Goal: Task Accomplishment & Management: Manage account settings

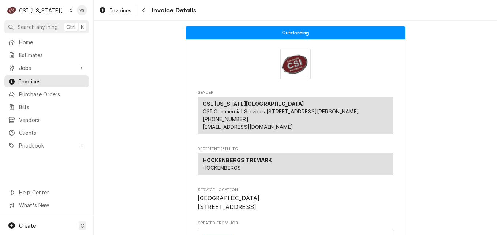
scroll to position [37, 0]
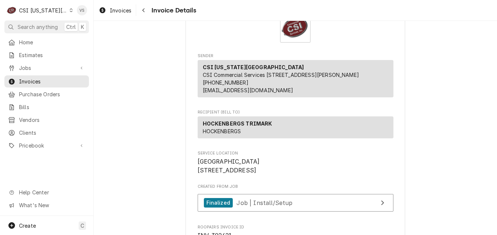
click at [70, 11] on icon "Dynamic Content Wrapper" at bounding box center [71, 10] width 3 height 4
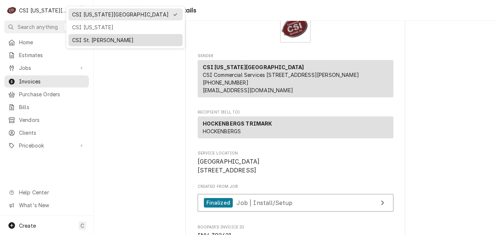
click at [90, 37] on div "CSI St. [PERSON_NAME]" at bounding box center [125, 40] width 107 height 8
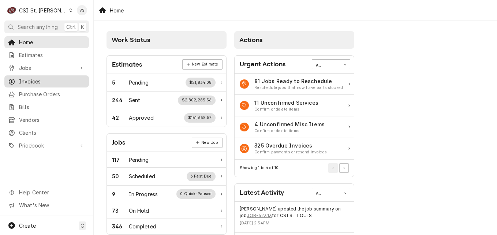
click at [38, 78] on span "Invoices" at bounding box center [52, 82] width 66 height 8
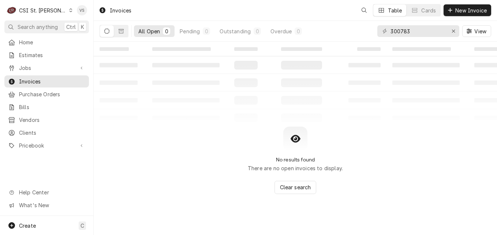
click at [25, 65] on span "Jobs" at bounding box center [46, 68] width 55 height 8
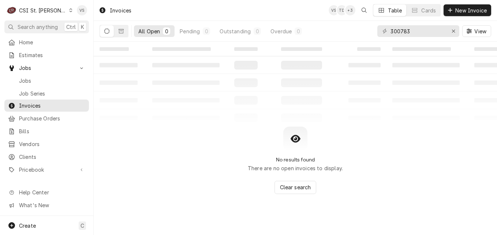
click at [25, 65] on span "Jobs" at bounding box center [46, 68] width 55 height 8
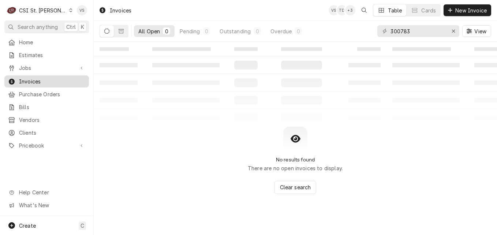
click at [22, 76] on div "Home Estimates Jobs Jobs Job Series Invoices Purchase Orders Bills Vendors Clie…" at bounding box center [46, 94] width 93 height 116
click at [26, 67] on span "Jobs" at bounding box center [46, 68] width 55 height 8
click at [29, 68] on span "Jobs" at bounding box center [46, 68] width 55 height 8
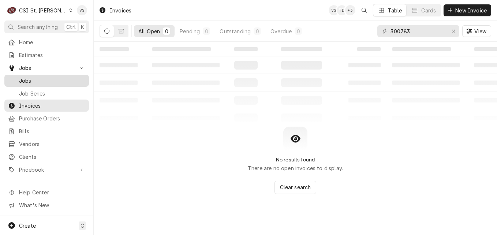
drag, startPoint x: 21, startPoint y: 69, endPoint x: 23, endPoint y: 78, distance: 9.9
click at [23, 78] on span "Jobs" at bounding box center [52, 81] width 66 height 8
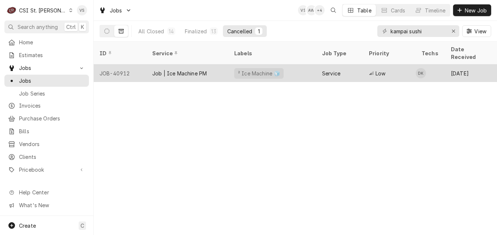
click at [197, 70] on div "Job | Ice Machine PM" at bounding box center [179, 74] width 55 height 8
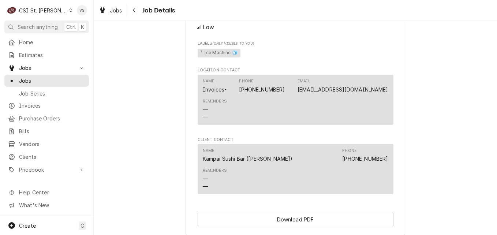
scroll to position [584, 0]
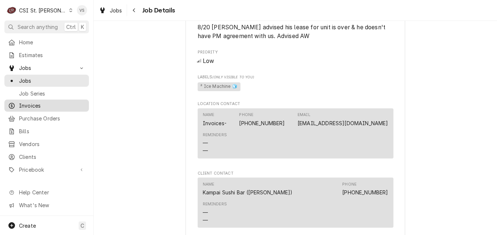
click at [31, 104] on span "Invoices" at bounding box center [52, 106] width 66 height 8
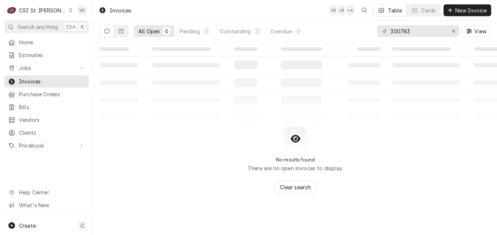
click at [69, 10] on icon "Dynamic Content Wrapper" at bounding box center [70, 10] width 3 height 4
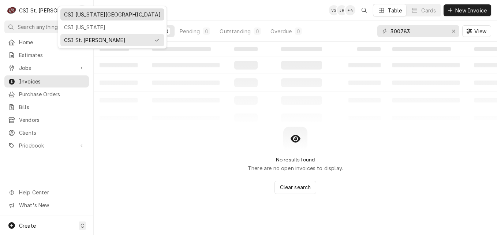
click at [82, 16] on div "CSI [US_STATE][GEOGRAPHIC_DATA]" at bounding box center [112, 15] width 97 height 8
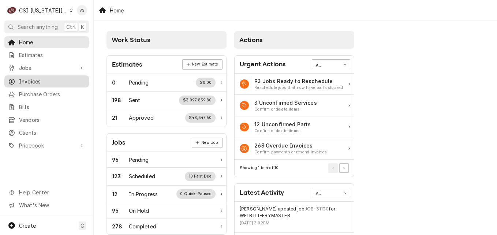
click at [37, 78] on span "Invoices" at bounding box center [52, 82] width 66 height 8
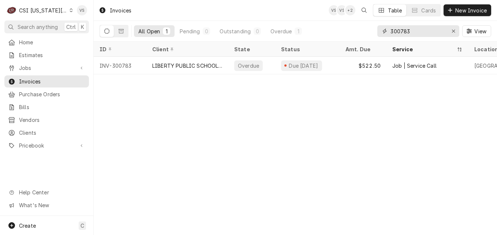
drag, startPoint x: 414, startPoint y: 31, endPoint x: 370, endPoint y: 28, distance: 44.0
click at [370, 28] on div "All Open 1 Pending 0 Outstanding 0 Overdue 1 300783 View" at bounding box center [296, 31] width 392 height 20
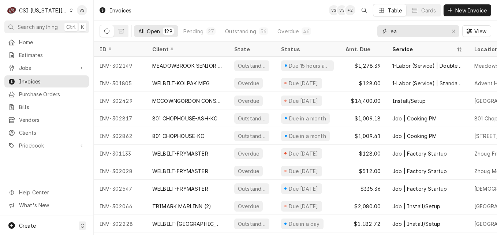
type input "e"
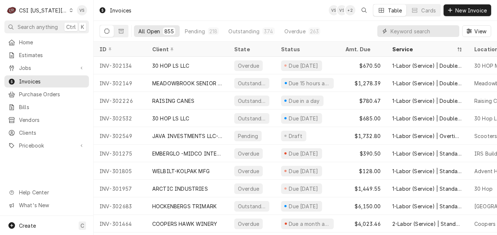
click at [395, 33] on input "Dynamic Content Wrapper" at bounding box center [422, 31] width 65 height 12
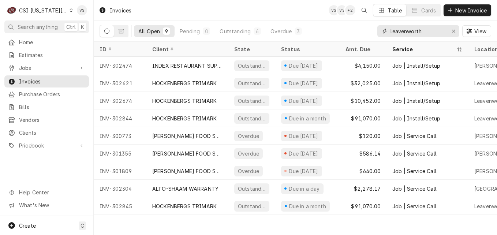
type input "leavenworth"
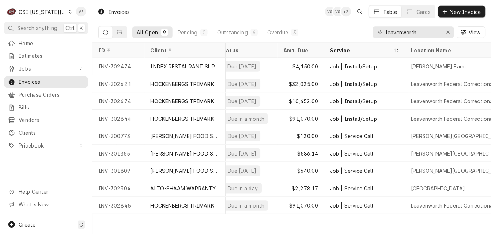
scroll to position [0, 83]
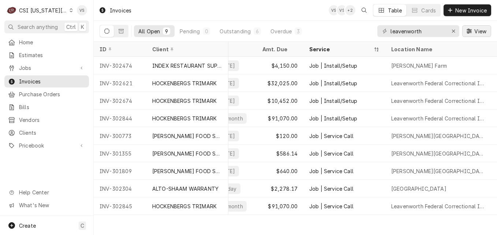
click at [477, 32] on span "View" at bounding box center [480, 31] width 15 height 8
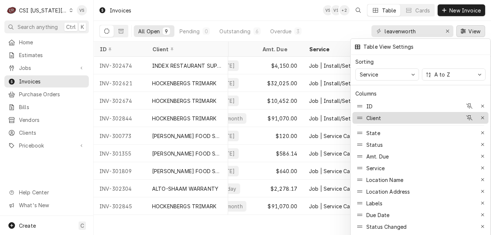
click at [389, 114] on div "Client" at bounding box center [409, 118] width 107 height 12
click at [384, 116] on div "Client" at bounding box center [409, 118] width 107 height 12
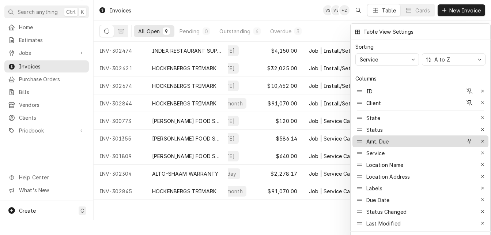
scroll to position [23, 0]
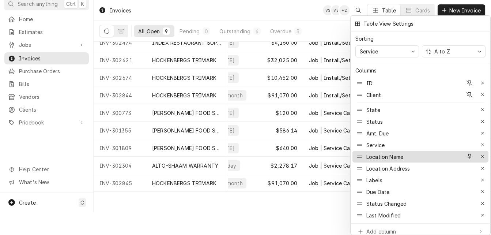
click at [397, 153] on div "Location Name" at bounding box center [385, 157] width 37 height 8
click at [407, 151] on div "Location Name" at bounding box center [409, 157] width 107 height 12
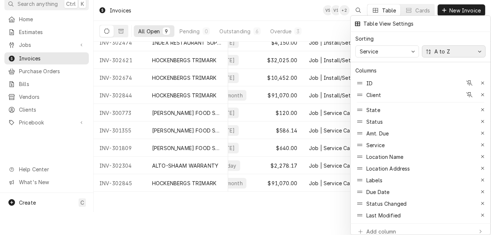
click at [479, 49] on icon "button" at bounding box center [480, 51] width 4 height 4
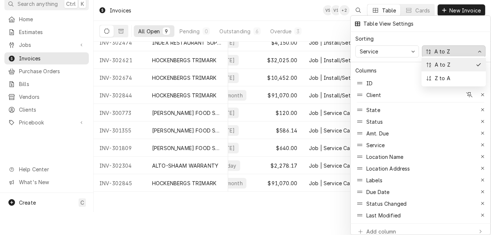
click at [460, 65] on div "A to Z" at bounding box center [449, 65] width 47 height 8
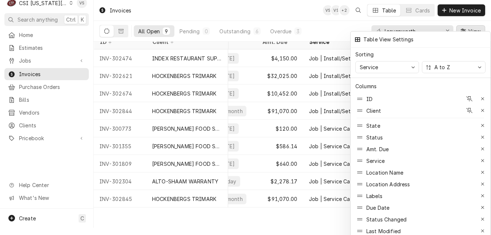
scroll to position [0, 0]
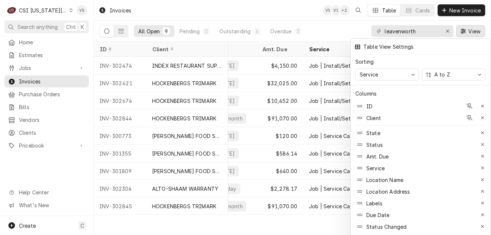
click at [273, 226] on div at bounding box center [245, 117] width 491 height 235
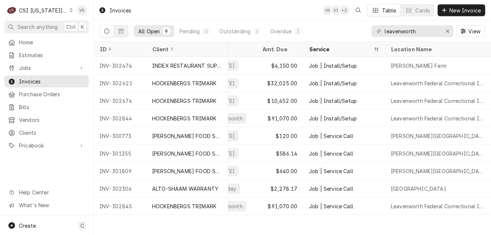
scroll to position [0, 98]
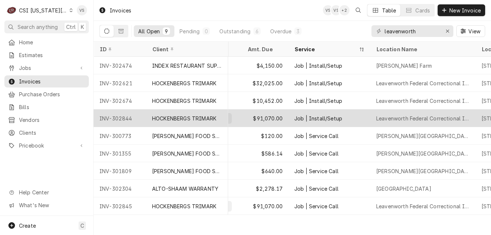
click at [126, 116] on div "INV-302844" at bounding box center [120, 118] width 53 height 18
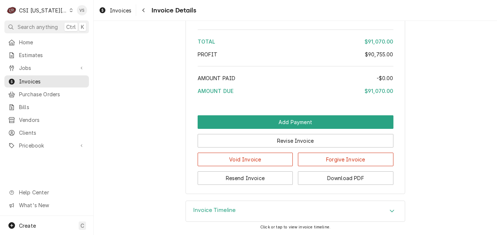
scroll to position [1701, 0]
click at [341, 177] on button "Download PDF" at bounding box center [346, 178] width 96 height 14
click at [330, 182] on button "Download PDF" at bounding box center [346, 178] width 96 height 14
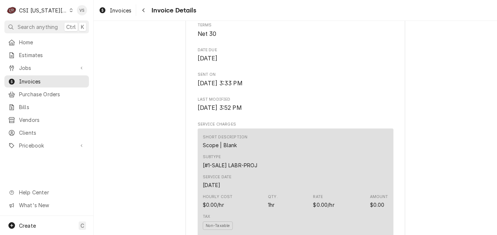
scroll to position [164, 0]
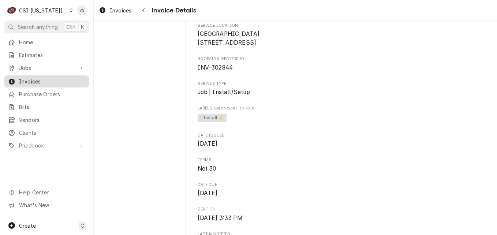
click at [42, 78] on span "Invoices" at bounding box center [52, 82] width 66 height 8
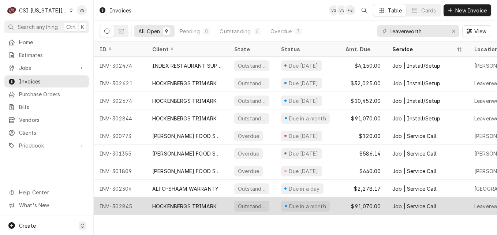
click at [197, 203] on div "HOCKENBERGS TRIMARK" at bounding box center [184, 206] width 64 height 8
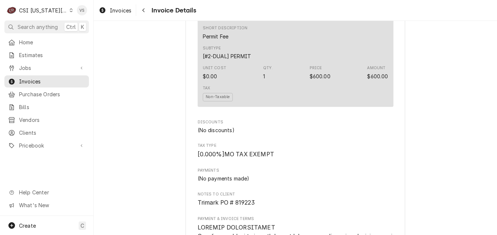
scroll to position [1701, 0]
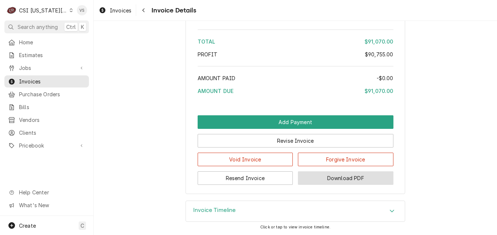
click at [345, 176] on button "Download PDF" at bounding box center [346, 178] width 96 height 14
click at [62, 78] on span "Invoices" at bounding box center [52, 82] width 66 height 8
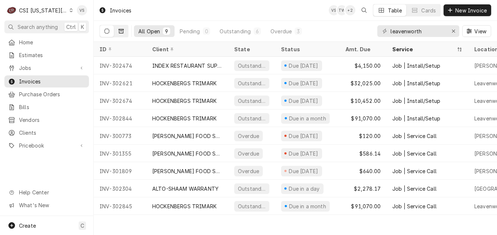
click at [119, 31] on icon "Dynamic Content Wrapper" at bounding box center [121, 31] width 5 height 4
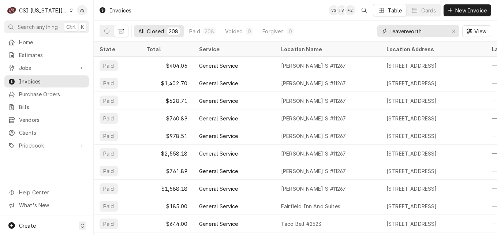
click at [427, 30] on input "leavenworth" at bounding box center [417, 31] width 55 height 12
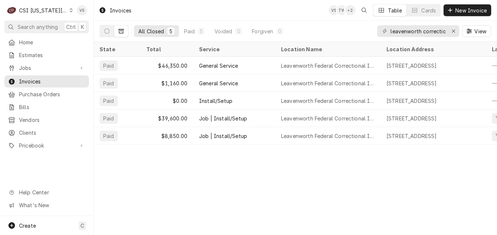
click at [447, 32] on div "leavenworth correctional" at bounding box center [418, 31] width 82 height 12
drag, startPoint x: 446, startPoint y: 33, endPoint x: 432, endPoint y: 34, distance: 14.0
click at [432, 34] on div "leavenworth correctional" at bounding box center [418, 31] width 82 height 12
drag, startPoint x: 424, startPoint y: 32, endPoint x: 447, endPoint y: 30, distance: 23.5
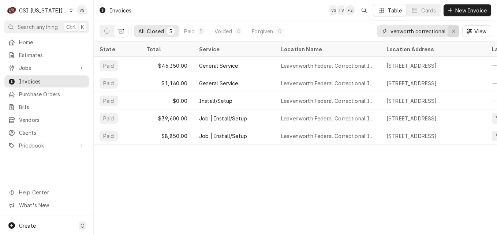
click at [447, 30] on div "leavenworth correctional" at bounding box center [418, 31] width 82 height 12
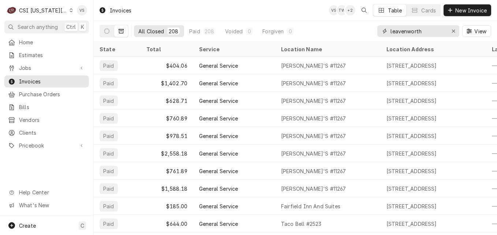
type input "leavenworth"
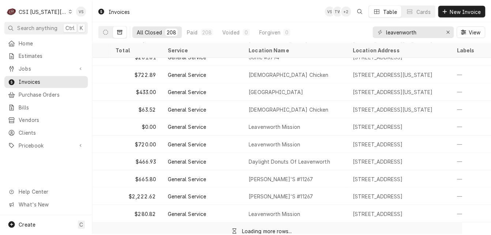
scroll to position [1073, 29]
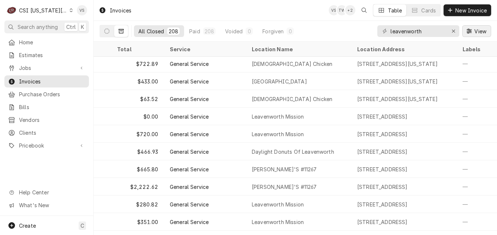
click at [482, 31] on span "View" at bounding box center [480, 31] width 15 height 8
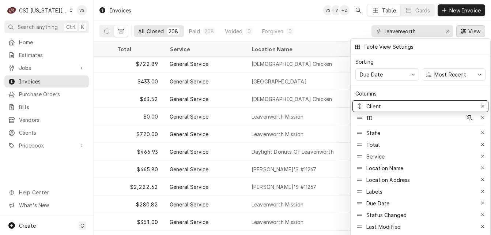
drag, startPoint x: 424, startPoint y: 113, endPoint x: 421, endPoint y: 100, distance: 12.8
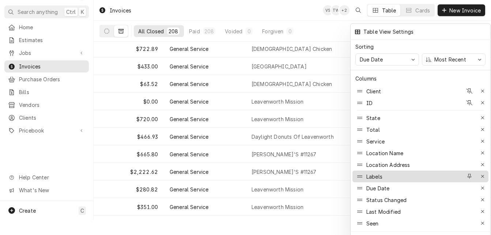
scroll to position [23, 0]
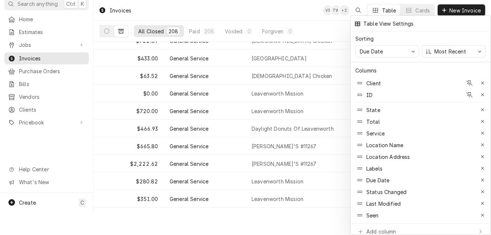
click at [331, 33] on div at bounding box center [245, 117] width 491 height 235
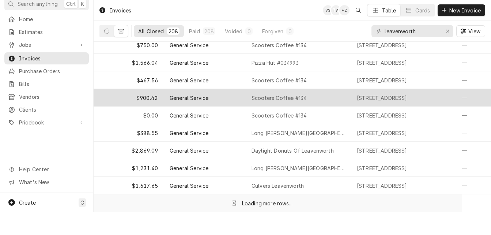
scroll to position [1776, 29]
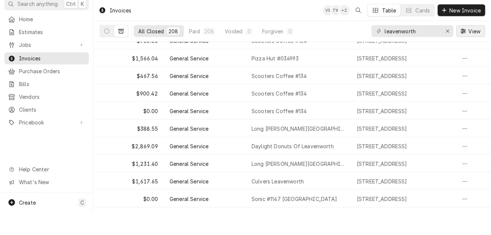
click at [470, 34] on span "View" at bounding box center [474, 31] width 15 height 8
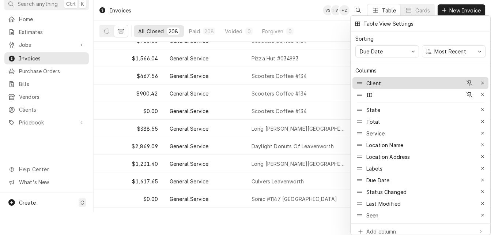
click at [385, 77] on div "Client" at bounding box center [409, 83] width 107 height 12
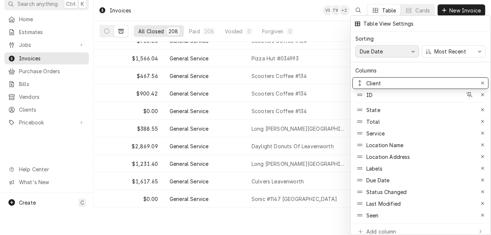
drag, startPoint x: 385, startPoint y: 77, endPoint x: 388, endPoint y: 51, distance: 26.6
click at [414, 50] on icon "button" at bounding box center [414, 51] width 4 height 4
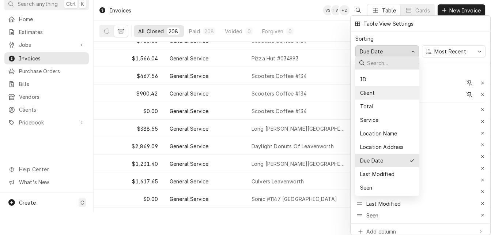
click at [373, 91] on div "Client" at bounding box center [367, 93] width 16 height 8
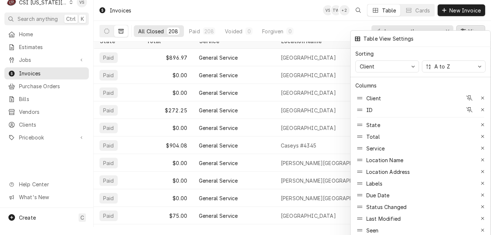
scroll to position [0, 0]
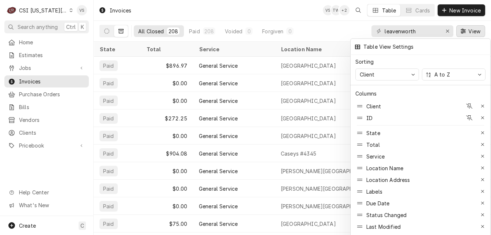
click at [336, 85] on div at bounding box center [245, 117] width 491 height 235
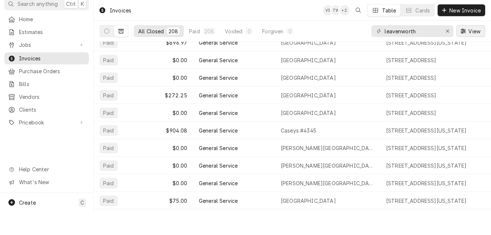
click at [473, 29] on span "View" at bounding box center [474, 31] width 15 height 8
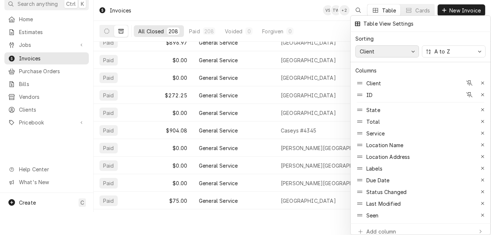
click at [412, 51] on div "button" at bounding box center [414, 52] width 6 height 6
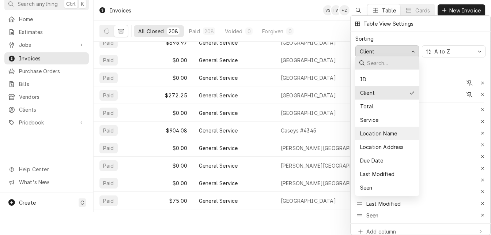
click at [389, 131] on div "Location Name" at bounding box center [378, 134] width 38 height 8
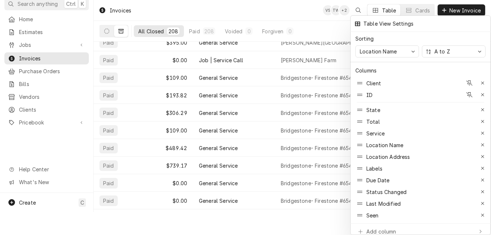
click at [325, 27] on div at bounding box center [245, 117] width 491 height 235
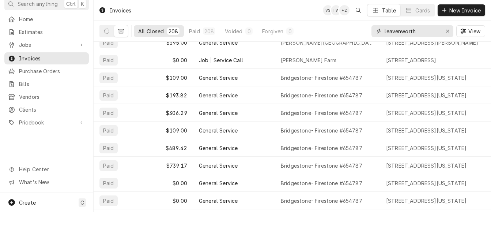
click at [437, 31] on input "leavenworth" at bounding box center [412, 31] width 55 height 12
click at [475, 30] on span "View" at bounding box center [474, 31] width 15 height 8
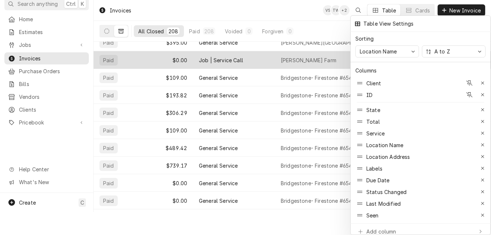
click at [335, 31] on div at bounding box center [245, 117] width 491 height 235
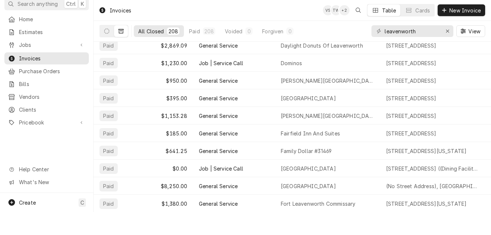
scroll to position [744, 0]
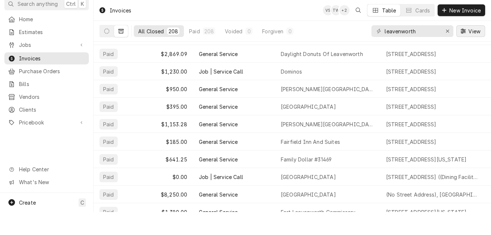
click at [469, 31] on span "View" at bounding box center [474, 31] width 15 height 8
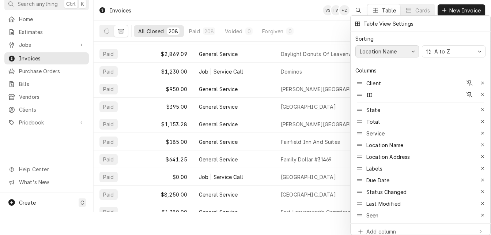
click at [413, 51] on icon "button" at bounding box center [413, 52] width 3 height 2
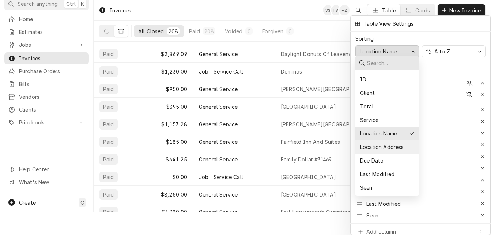
click at [403, 145] on div "Location Address" at bounding box center [381, 147] width 45 height 8
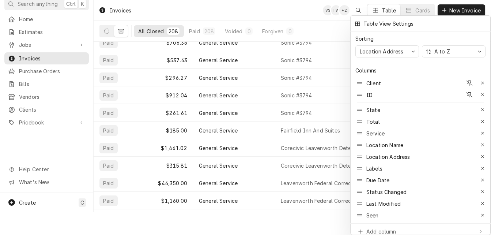
click at [298, 184] on div at bounding box center [245, 117] width 491 height 235
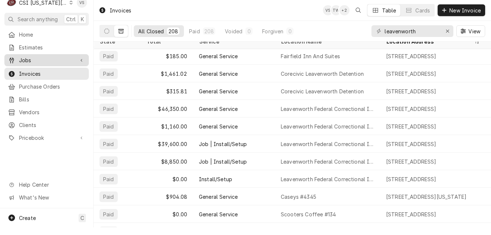
scroll to position [0, 0]
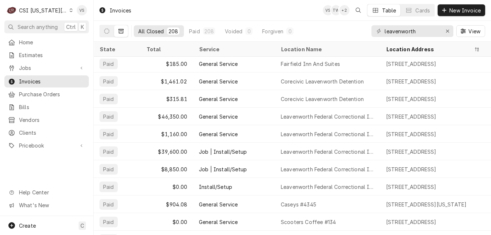
click at [70, 12] on icon "Dynamic Content Wrapper" at bounding box center [71, 10] width 3 height 4
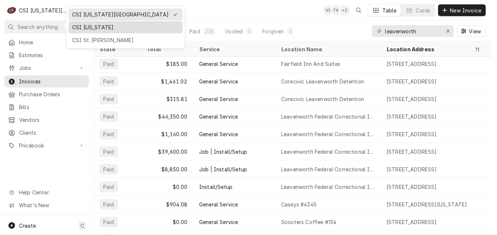
click at [84, 26] on div "CSI [US_STATE]" at bounding box center [125, 27] width 107 height 8
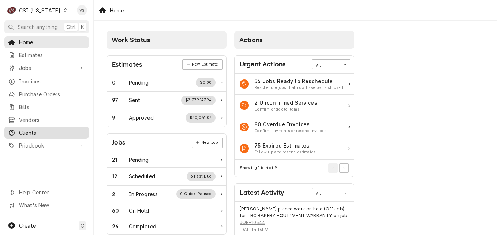
click at [38, 130] on span "Clients" at bounding box center [52, 133] width 66 height 8
click at [30, 130] on span "Clients" at bounding box center [52, 133] width 66 height 8
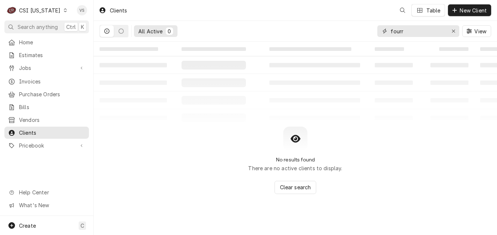
click at [408, 27] on input "fourr" at bounding box center [417, 31] width 55 height 12
drag, startPoint x: 406, startPoint y: 31, endPoint x: 436, endPoint y: 35, distance: 30.7
click at [406, 31] on input "fourr" at bounding box center [417, 31] width 55 height 12
click at [381, 31] on div "fourr" at bounding box center [418, 31] width 82 height 12
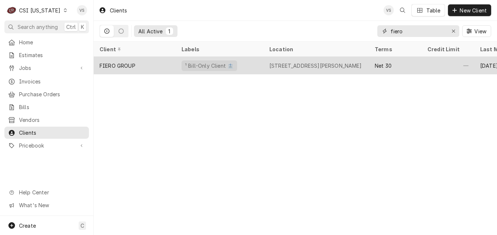
type input "fiero"
click at [164, 65] on div "FIERO GROUP" at bounding box center [135, 66] width 82 height 18
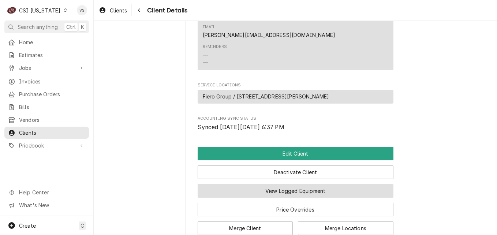
scroll to position [318, 0]
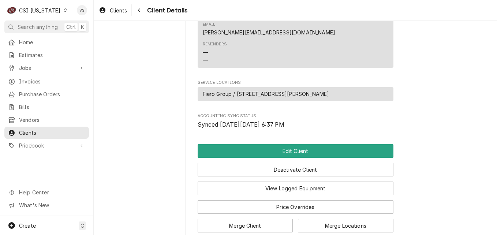
click at [256, 90] on span "Fiero Group / [STREET_ADDRESS][PERSON_NAME]" at bounding box center [266, 94] width 127 height 8
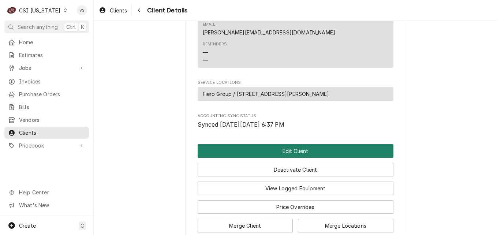
click at [255, 144] on button "Edit Client" at bounding box center [296, 151] width 196 height 14
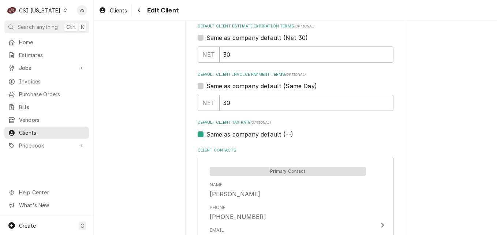
scroll to position [604, 0]
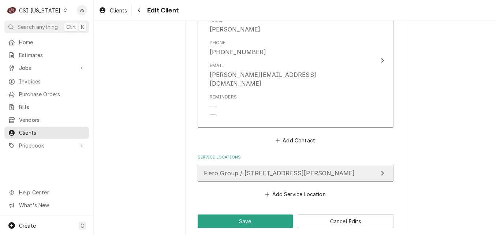
click at [249, 169] on span "Fiero Group / [STREET_ADDRESS][PERSON_NAME]" at bounding box center [279, 172] width 151 height 7
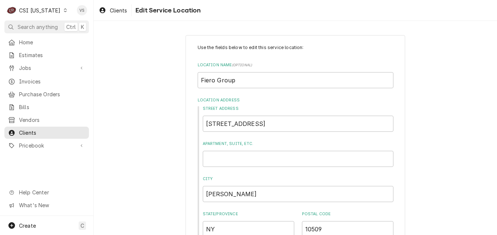
scroll to position [243, 0]
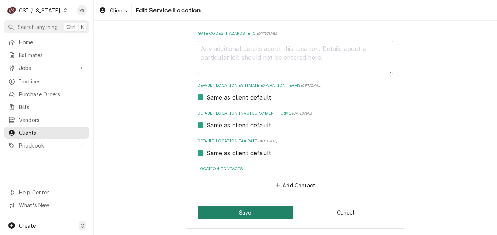
click at [243, 212] on button "Save" at bounding box center [246, 213] width 96 height 14
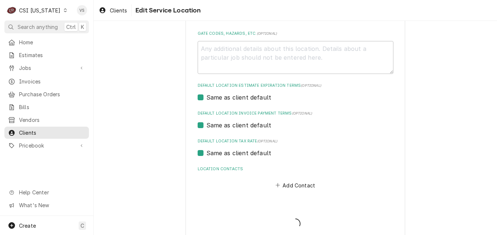
type textarea "x"
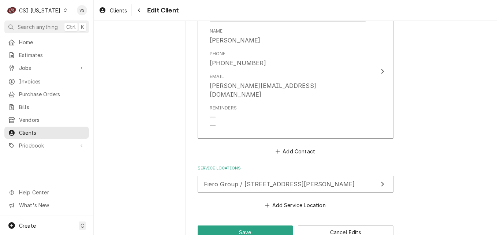
scroll to position [604, 0]
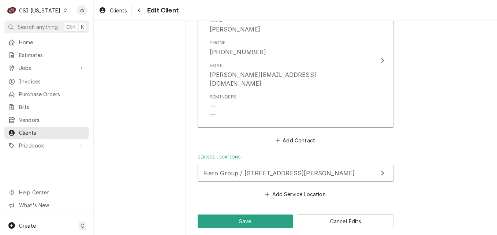
click at [64, 11] on icon "Dynamic Content Wrapper" at bounding box center [65, 10] width 3 height 4
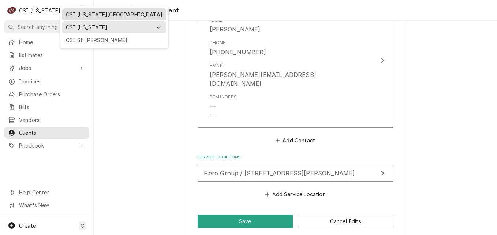
click at [74, 16] on div "CSI Kansas City" at bounding box center [114, 15] width 97 height 8
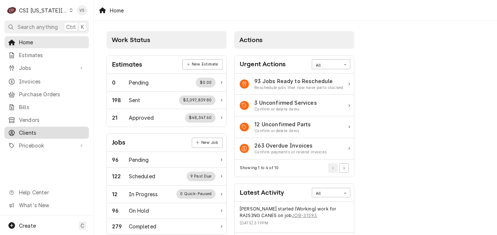
click at [36, 129] on span "Clients" at bounding box center [52, 133] width 66 height 8
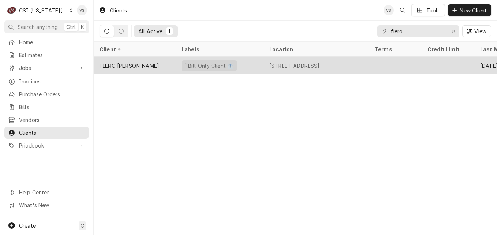
click at [149, 64] on div "FIERO [PERSON_NAME]" at bounding box center [135, 66] width 82 height 18
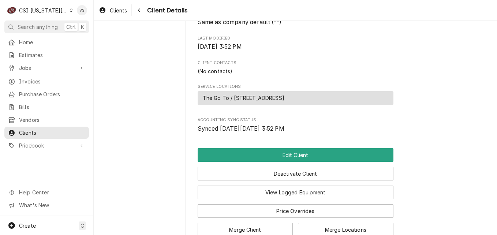
scroll to position [213, 0]
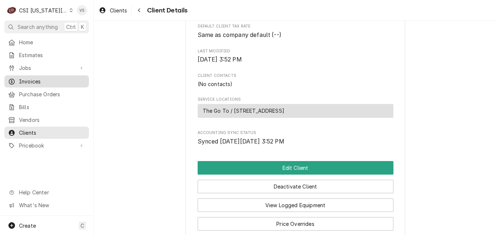
click at [34, 78] on span "Invoices" at bounding box center [52, 82] width 66 height 8
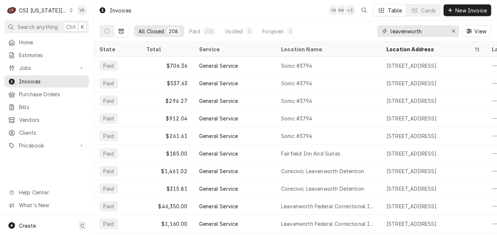
click at [432, 34] on input "leavenworth" at bounding box center [417, 31] width 55 height 12
click at [427, 31] on input "leavenworth" at bounding box center [417, 31] width 55 height 12
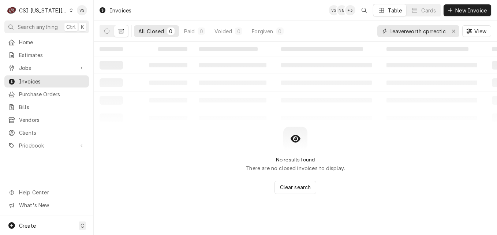
click at [447, 31] on div "leavenworth cprrectional" at bounding box center [418, 31] width 82 height 12
drag, startPoint x: 446, startPoint y: 31, endPoint x: 421, endPoint y: 35, distance: 25.6
click at [421, 35] on div "leavenworth cprrectional" at bounding box center [418, 31] width 82 height 12
click at [446, 30] on div "leavenworth cprrectional" at bounding box center [418, 31] width 82 height 12
click at [445, 30] on input "leavenworth cprrectional" at bounding box center [417, 31] width 55 height 12
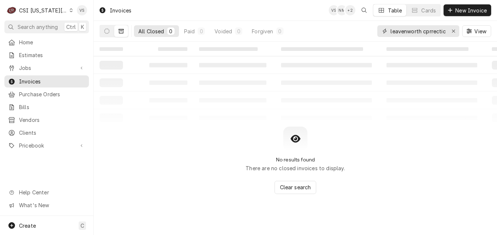
drag, startPoint x: 448, startPoint y: 31, endPoint x: 336, endPoint y: 37, distance: 112.2
click at [337, 37] on div "All Closed 0 Paid 0 Voided 0 Forgiven 0 leavenworth cprrectional View" at bounding box center [296, 31] width 392 height 20
click at [390, 31] on div "leavenworth cprrectional" at bounding box center [418, 31] width 82 height 12
drag, startPoint x: 390, startPoint y: 30, endPoint x: 445, endPoint y: 34, distance: 54.7
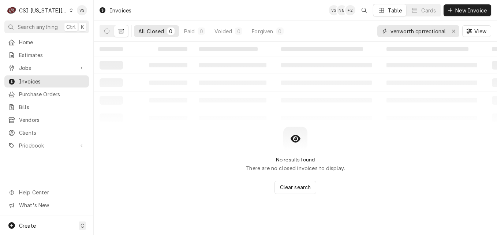
click at [445, 34] on input "leavenworth cprrectional" at bounding box center [417, 31] width 55 height 12
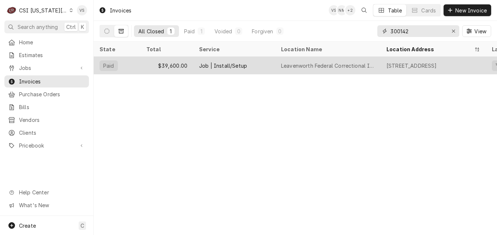
type input "300142"
click at [139, 62] on div "Paid" at bounding box center [117, 66] width 47 height 18
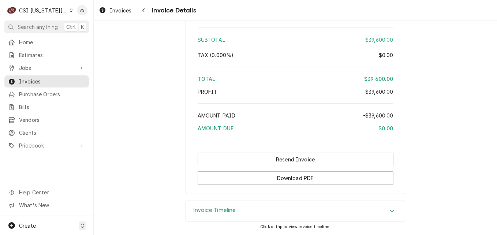
scroll to position [1328, 0]
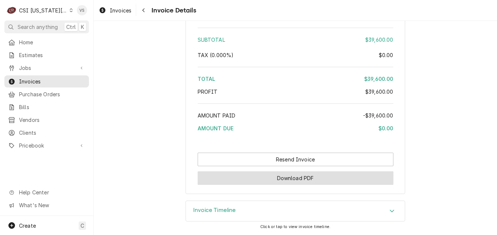
click at [305, 180] on button "Download PDF" at bounding box center [296, 178] width 196 height 14
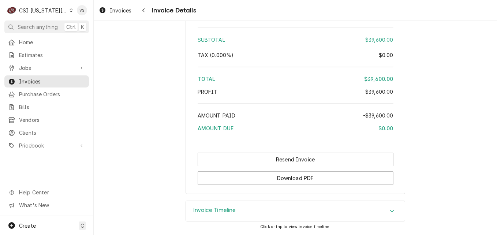
click at [70, 8] on div "Dynamic Content Wrapper" at bounding box center [71, 10] width 3 height 5
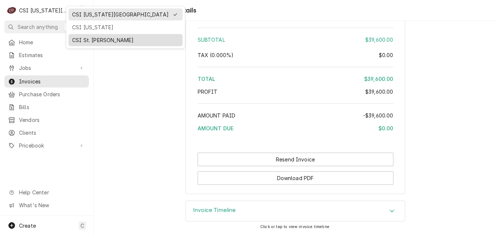
click at [86, 40] on div "CSI St. [PERSON_NAME]" at bounding box center [125, 40] width 107 height 8
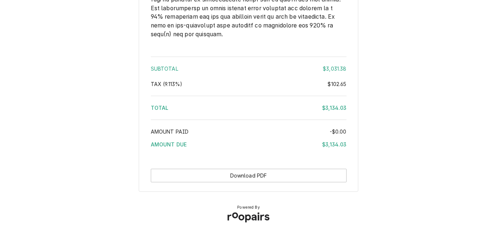
scroll to position [1414, 0]
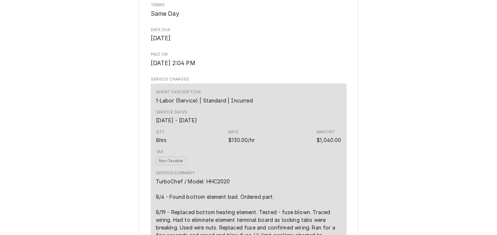
scroll to position [329, 0]
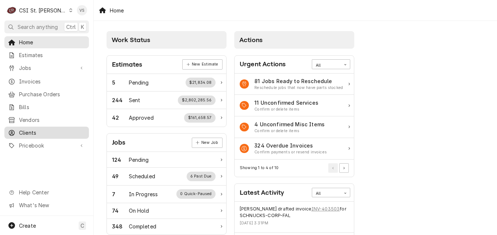
click at [34, 129] on span "Clients" at bounding box center [52, 133] width 66 height 8
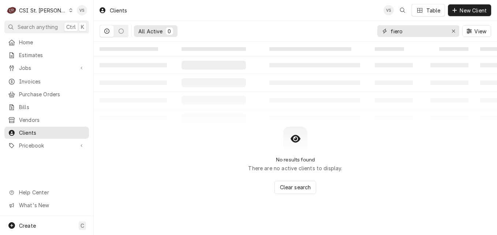
click at [378, 34] on div "fiero" at bounding box center [418, 31] width 82 height 12
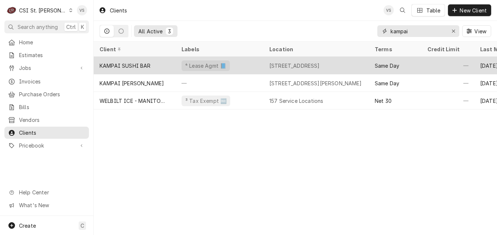
type input "kampai"
click at [166, 62] on div "KAMPAI SUSHI BAR" at bounding box center [135, 66] width 82 height 18
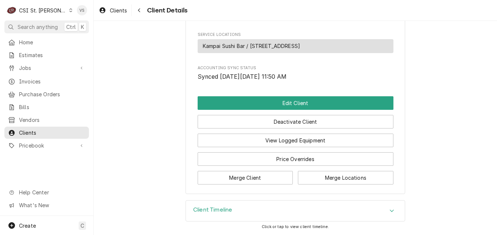
scroll to position [460, 0]
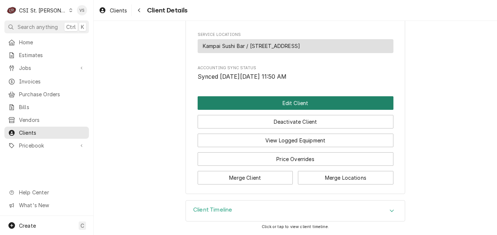
click at [258, 105] on button "Edit Client" at bounding box center [296, 103] width 196 height 14
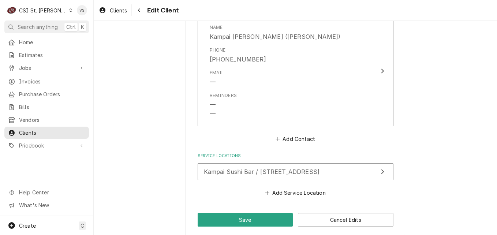
scroll to position [732, 0]
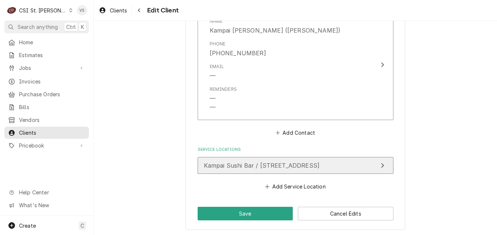
click at [265, 166] on span "Kampai Sushi Bar / [STREET_ADDRESS]" at bounding box center [262, 165] width 116 height 7
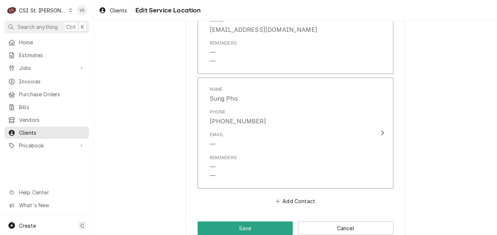
scroll to position [654, 0]
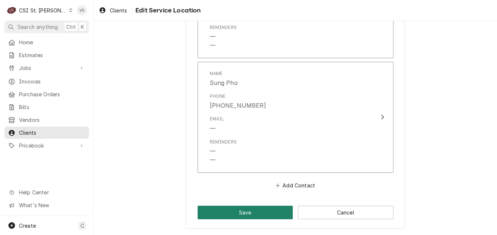
click at [243, 212] on button "Save" at bounding box center [246, 213] width 96 height 14
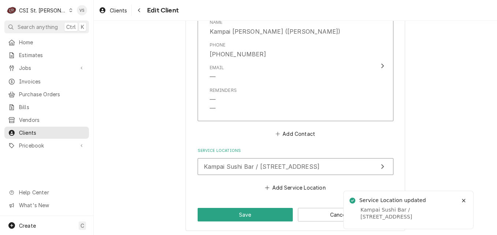
scroll to position [733, 0]
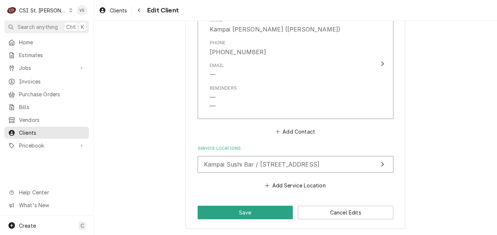
click at [234, 212] on button "Save" at bounding box center [246, 213] width 96 height 14
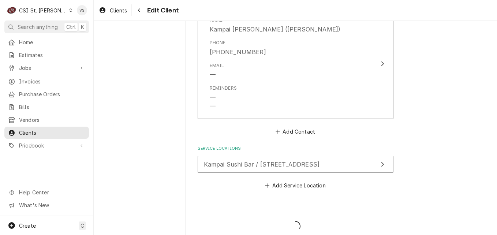
type textarea "x"
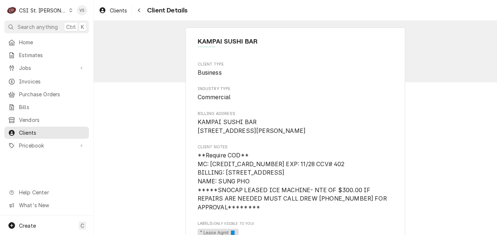
click at [69, 12] on icon "Dynamic Content Wrapper" at bounding box center [70, 10] width 3 height 4
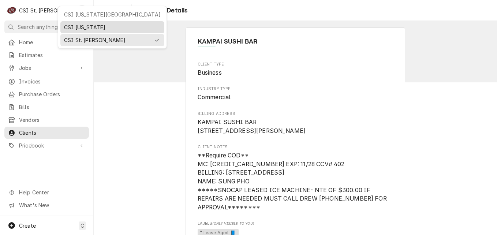
click at [66, 26] on div "CSI [US_STATE]" at bounding box center [112, 27] width 97 height 8
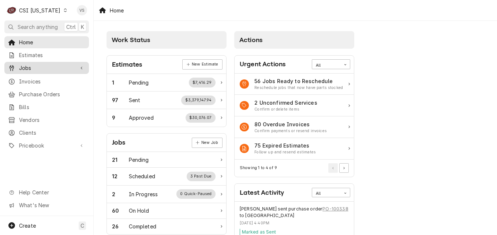
click at [28, 66] on span "Jobs" at bounding box center [46, 68] width 55 height 8
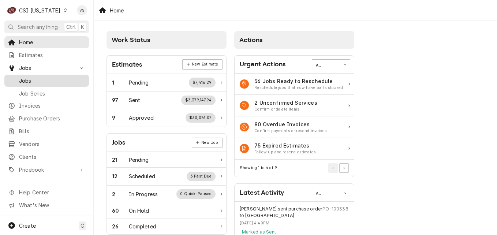
click at [42, 79] on span "Jobs" at bounding box center [52, 81] width 66 height 8
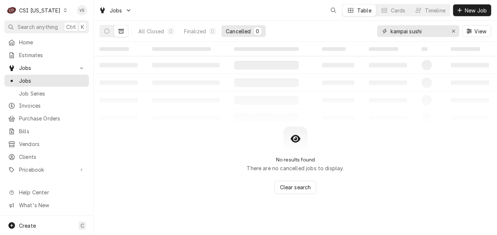
click at [427, 29] on input "kampai sushi" at bounding box center [417, 31] width 55 height 12
click at [371, 32] on div "All Closed 0 Finalized 0 Cancelled 0 kampai sushi View" at bounding box center [296, 31] width 392 height 20
type input "10427"
click at [110, 33] on button "Dynamic Content Wrapper" at bounding box center [107, 31] width 14 height 12
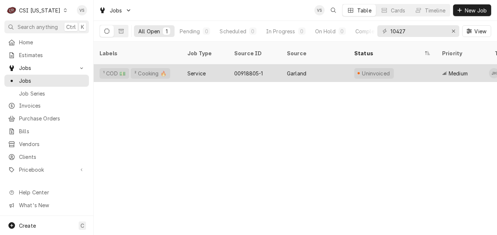
click at [207, 66] on div "Service" at bounding box center [205, 73] width 47 height 18
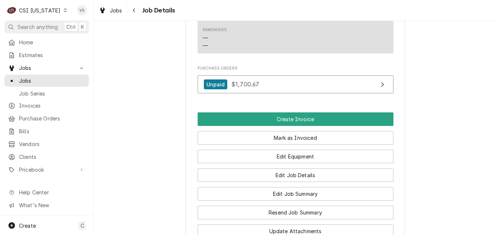
scroll to position [879, 0]
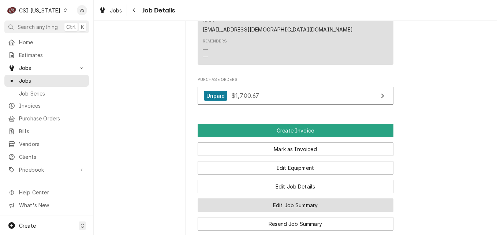
click at [260, 198] on button "Edit Job Summary" at bounding box center [296, 205] width 196 height 14
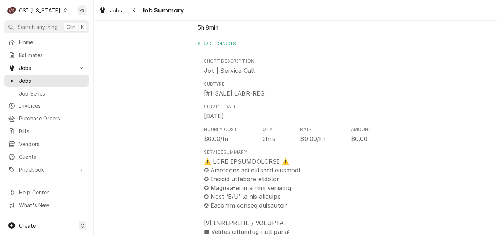
scroll to position [329, 0]
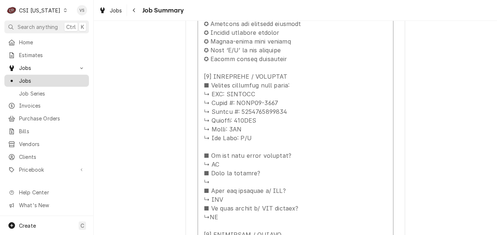
click at [52, 83] on link "Jobs" at bounding box center [46, 81] width 85 height 12
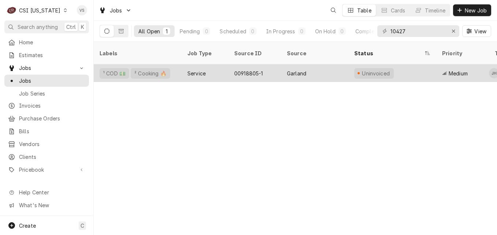
click at [167, 66] on div "¹ COD 💵 ² Cooking 🔥" at bounding box center [138, 73] width 88 height 18
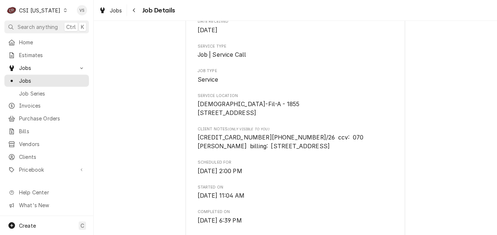
scroll to position [146, 0]
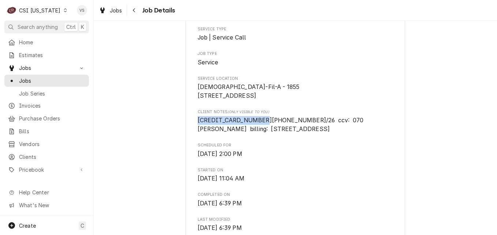
drag, startPoint x: 252, startPoint y: 128, endPoint x: 190, endPoint y: 131, distance: 61.9
drag, startPoint x: 190, startPoint y: 131, endPoint x: 204, endPoint y: 131, distance: 13.5
copy span "4154 1779 6283 2210"
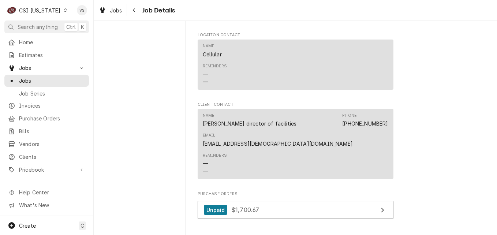
scroll to position [769, 0]
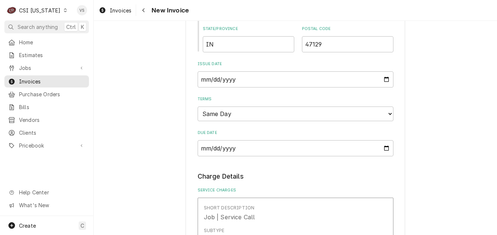
scroll to position [732, 0]
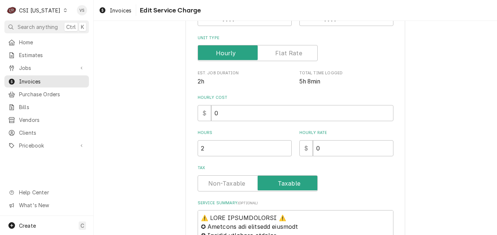
type textarea "x"
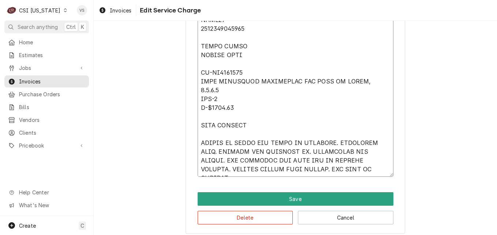
scroll to position [1025, 0]
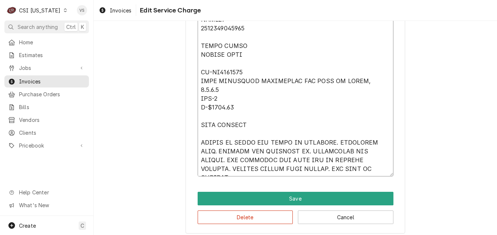
drag, startPoint x: 198, startPoint y: 70, endPoint x: 242, endPoint y: 153, distance: 93.8
click at [64, 10] on icon "Dynamic Content Wrapper" at bounding box center [65, 10] width 3 height 4
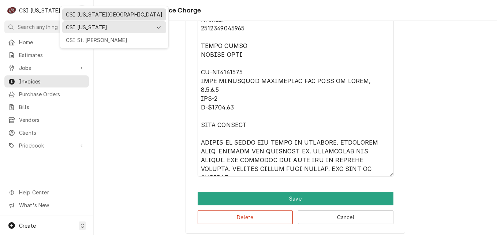
click at [97, 15] on div "CSI [US_STATE][GEOGRAPHIC_DATA]" at bounding box center [114, 15] width 97 height 8
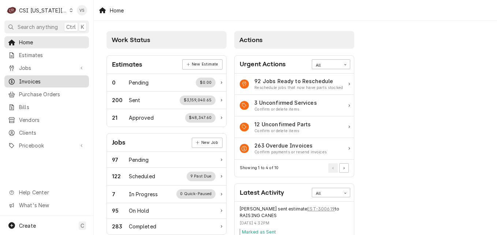
click at [34, 80] on span "Invoices" at bounding box center [52, 82] width 66 height 8
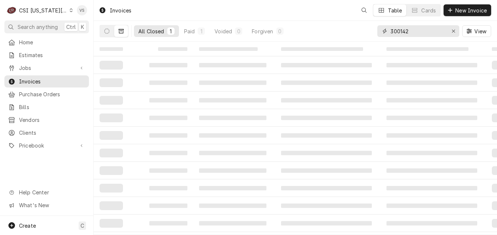
click at [354, 33] on div "All Closed 1 Paid 1 Voided 0 Forgiven 0 300142 View" at bounding box center [296, 31] width 392 height 20
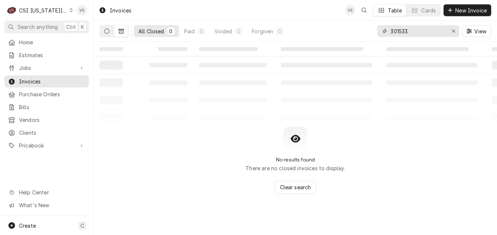
type input "301533"
click at [108, 34] on button "Dynamic Content Wrapper" at bounding box center [107, 31] width 14 height 12
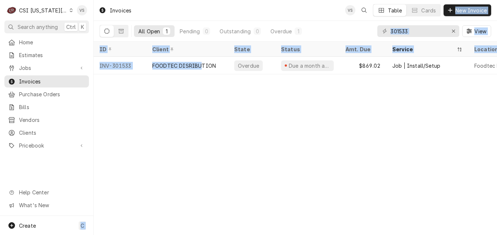
drag, startPoint x: 201, startPoint y: 66, endPoint x: -362, endPoint y: 72, distance: 562.9
click at [0, 72] on html "C CSI Kansas City VS Search anything Ctrl K Home Estimates Jobs Jobs Job Series…" at bounding box center [248, 117] width 497 height 235
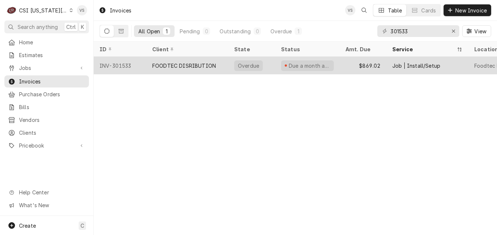
click at [214, 63] on div "FOODTEC DISRIBUTION" at bounding box center [184, 66] width 64 height 8
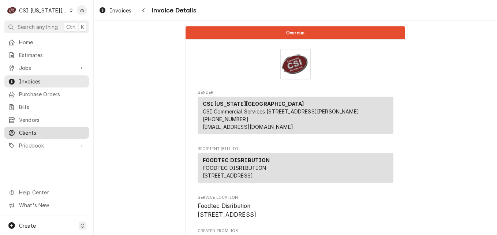
click at [25, 79] on span "Invoices" at bounding box center [52, 82] width 66 height 8
click at [30, 129] on span "Clients" at bounding box center [52, 133] width 66 height 8
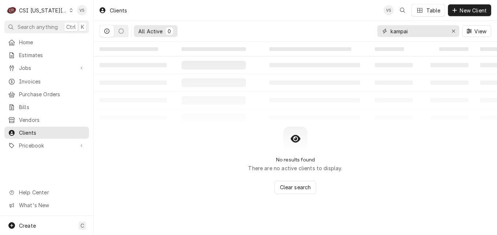
drag, startPoint x: 413, startPoint y: 31, endPoint x: 425, endPoint y: 41, distance: 15.6
click at [376, 33] on div "All Active 0 kampai View" at bounding box center [296, 31] width 392 height 20
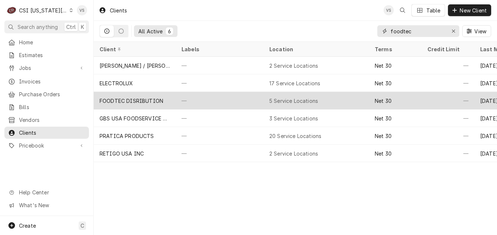
type input "foodtec"
click at [152, 101] on div "FOODTEC DISRIBUTION" at bounding box center [132, 101] width 64 height 8
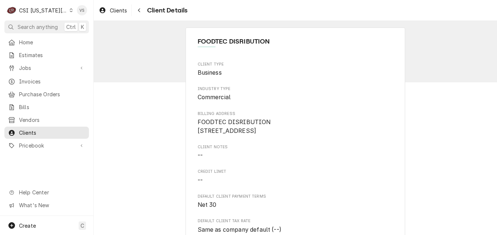
scroll to position [397, 0]
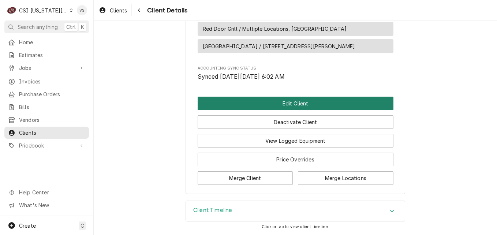
click at [281, 101] on button "Edit Client" at bounding box center [296, 104] width 196 height 14
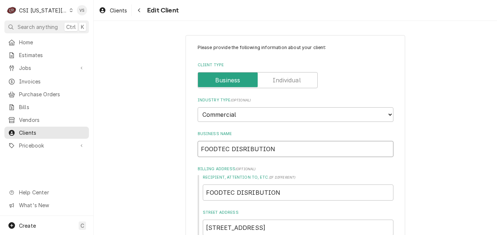
click at [239, 148] on input "FOODTEC DISRIBUTION" at bounding box center [296, 149] width 196 height 16
type input "FOODTEC DIStRIBUTION"
type textarea "x"
type input "FOODTEC DISttRIBUTION"
type textarea "x"
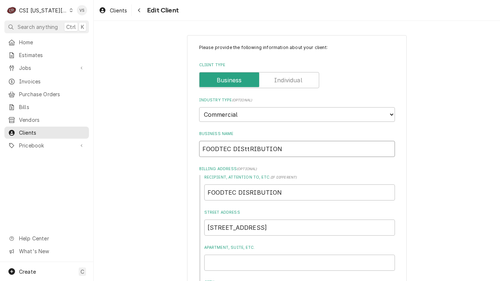
type input "FOODTEC DISttRIBUTION"
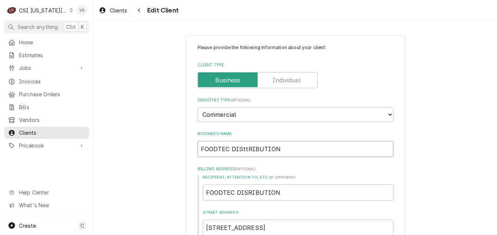
type textarea "x"
type input "FOODTEC DIStRIBUTION"
type textarea "x"
type input "FOODTEC DISRIBUTION"
type textarea "x"
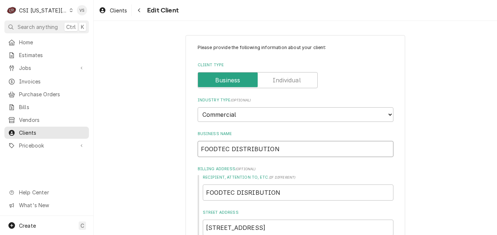
click at [276, 149] on input "FOODTEC DISTRIBUTION" at bounding box center [296, 149] width 196 height 16
drag, startPoint x: 273, startPoint y: 149, endPoint x: 230, endPoint y: 148, distance: 42.8
click at [230, 148] on input "FOODTEC DISTRIBUTION" at bounding box center [296, 149] width 196 height 16
click at [228, 148] on input "FOODTEC DISTRIBUTION" at bounding box center [296, 149] width 196 height 16
drag, startPoint x: 227, startPoint y: 149, endPoint x: 286, endPoint y: 150, distance: 58.6
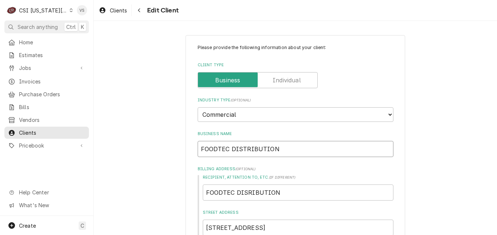
click at [286, 150] on input "FOODTEC DISTRIBUTION" at bounding box center [296, 149] width 196 height 16
type input "FOODTEC DISTRIBUTION"
drag, startPoint x: 248, startPoint y: 151, endPoint x: 296, endPoint y: 191, distance: 61.9
click at [296, 191] on input "FOODTEC DISRIBUTION" at bounding box center [298, 192] width 191 height 16
click at [244, 192] on input "FOODTEC DISRIBUTION" at bounding box center [298, 192] width 191 height 16
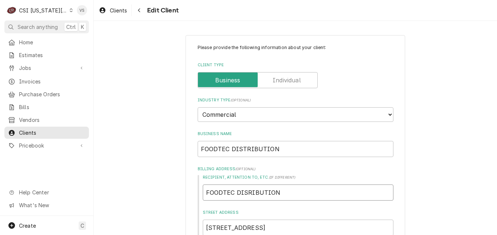
type textarea "x"
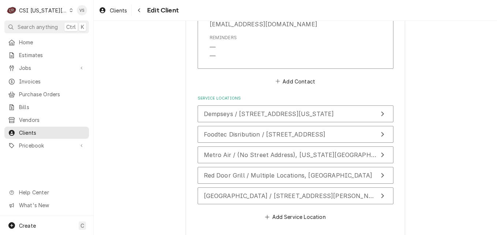
scroll to position [666, 0]
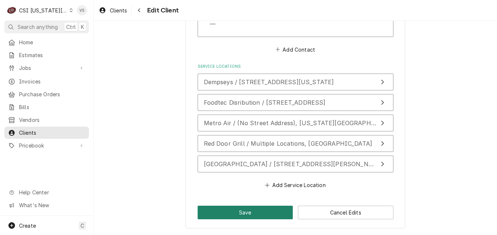
type input "FOODTEC DISTRIBUTION"
click at [253, 213] on button "Save" at bounding box center [246, 213] width 96 height 14
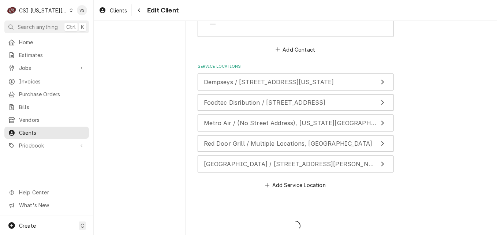
type textarea "x"
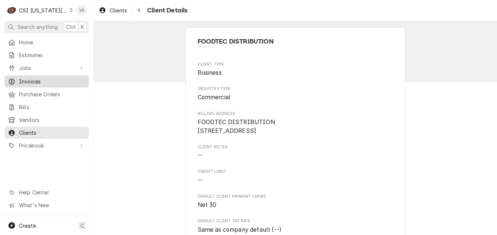
click at [34, 80] on span "Invoices" at bounding box center [52, 82] width 66 height 8
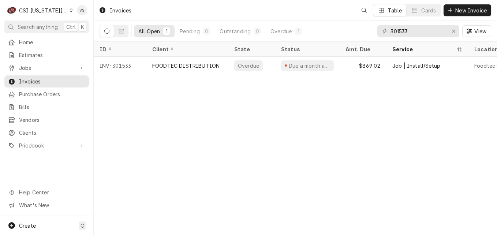
click at [31, 78] on span "Invoices" at bounding box center [52, 82] width 66 height 8
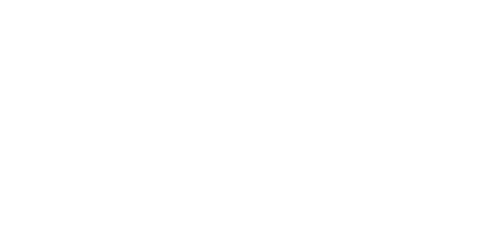
click at [214, 64] on div "Dynamic Content Wrapper" at bounding box center [248, 117] width 497 height 235
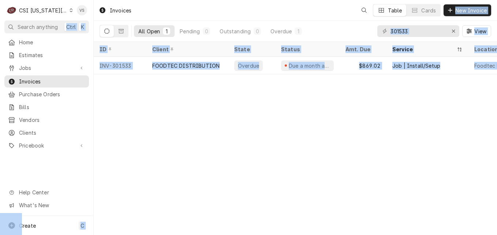
click at [214, 64] on div "C CSI Kansas City VS Search anything Ctrl K Home Estimates Jobs Jobs Job Series…" at bounding box center [248, 117] width 497 height 235
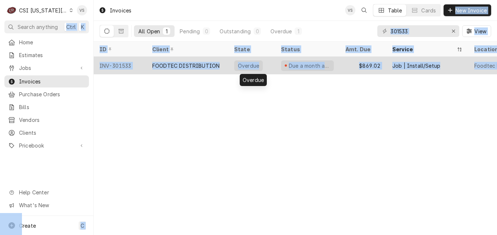
click at [229, 67] on div "Overdue" at bounding box center [251, 66] width 47 height 18
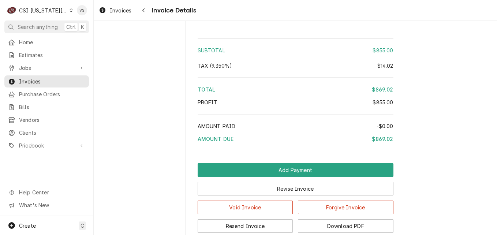
scroll to position [1353, 0]
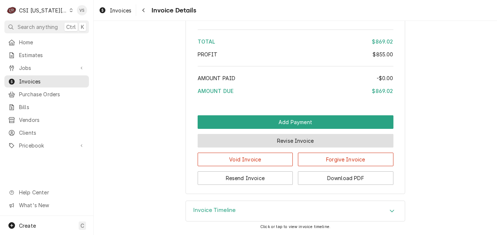
click at [262, 139] on button "Revise Invoice" at bounding box center [296, 141] width 196 height 14
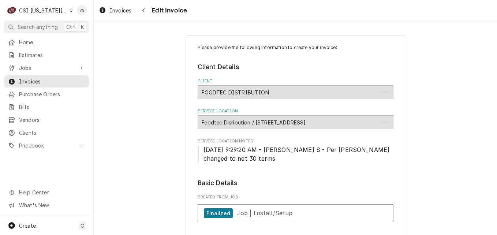
type textarea "x"
click at [227, 122] on div "Foodtec Disribution / [STREET_ADDRESS]" at bounding box center [296, 122] width 196 height 14
click at [229, 122] on div "Foodtec Disribution / 14700 West 107Th Street, Lenexa, KS 66215" at bounding box center [296, 122] width 196 height 14
click at [231, 124] on div "Foodtec Disribution / 14700 West 107Th Street, Lenexa, KS 66215" at bounding box center [296, 122] width 196 height 14
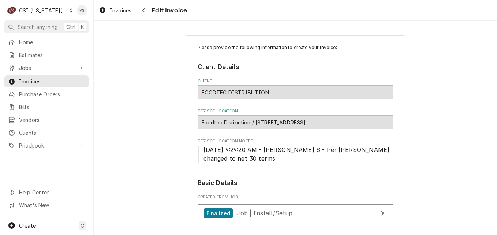
click at [232, 121] on div "Foodtec Disribution / 14700 West 107Th Street, Lenexa, KS 66215" at bounding box center [296, 122] width 196 height 14
click at [232, 122] on div "Foodtec Disribution / [STREET_ADDRESS]" at bounding box center [296, 122] width 196 height 14
drag, startPoint x: 232, startPoint y: 122, endPoint x: 238, endPoint y: 136, distance: 15.4
click at [238, 136] on fieldset "Client Details Client FOODTEC DISTRIBUTION Service Location Foodtec Disribution…" at bounding box center [296, 112] width 196 height 101
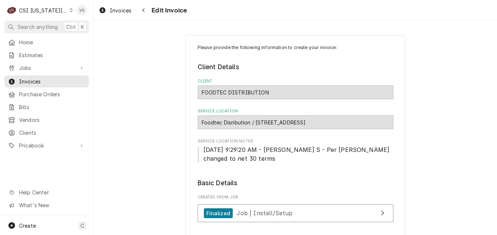
click at [232, 123] on div "Foodtec Disribution / [STREET_ADDRESS]" at bounding box center [296, 122] width 196 height 14
click at [232, 123] on div "Foodtec Disribution / 14700 West 107Th Street, Lenexa, KS 66215" at bounding box center [296, 122] width 196 height 14
drag, startPoint x: 232, startPoint y: 123, endPoint x: 289, endPoint y: 155, distance: 65.2
click at [289, 155] on span "9/12/2024 9:29:20 AM - LINDY S - Per Phil Potter changed to net 30 terms" at bounding box center [296, 154] width 196 height 18
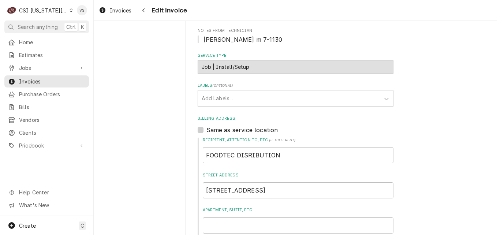
scroll to position [220, 0]
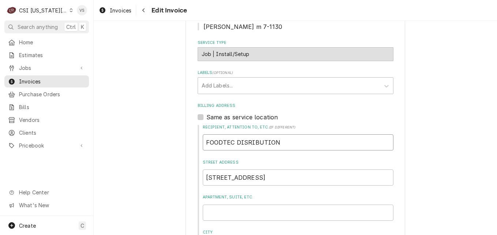
click at [243, 142] on input "FOODTEC DISRIBUTION" at bounding box center [298, 142] width 191 height 16
type input "FOODTEC DISTRIBUTION"
type textarea "x"
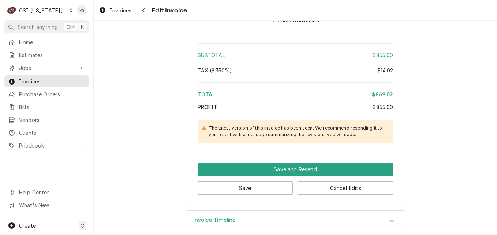
scroll to position [1309, 0]
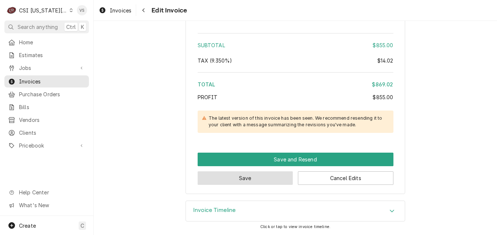
type input "FOODTEC DISTRIBUTION"
click at [262, 181] on button "Save" at bounding box center [246, 178] width 96 height 14
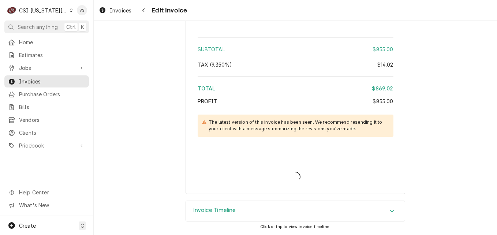
type textarea "x"
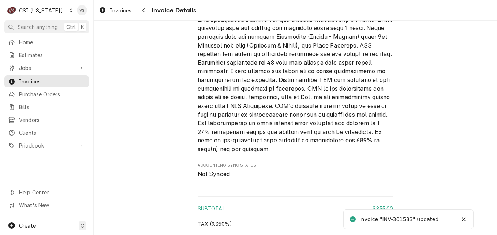
scroll to position [1328, 0]
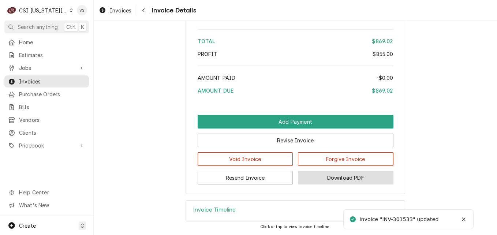
click at [341, 180] on button "Download PDF" at bounding box center [346, 178] width 96 height 14
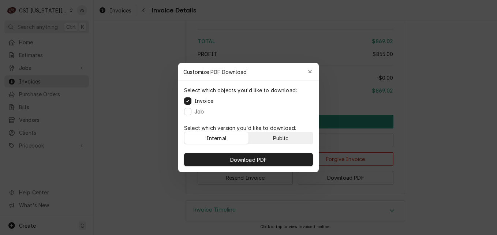
click at [280, 139] on div "Public" at bounding box center [280, 138] width 15 height 8
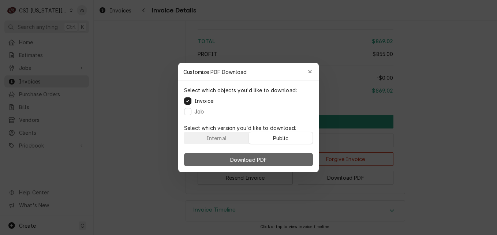
click at [280, 157] on button "Download PDF" at bounding box center [248, 159] width 129 height 13
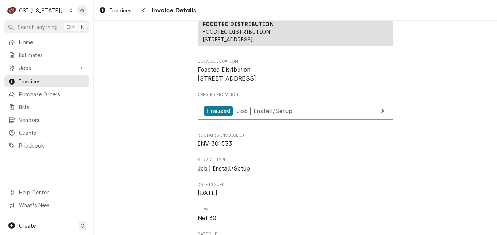
scroll to position [146, 0]
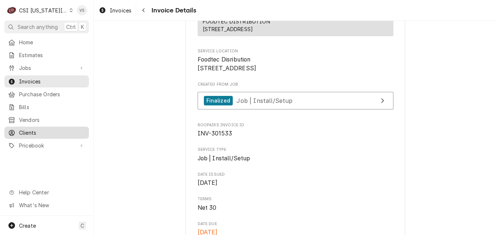
click at [34, 130] on span "Clients" at bounding box center [52, 133] width 66 height 8
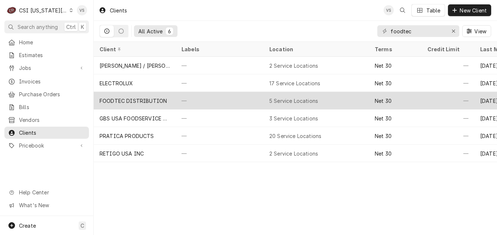
click at [161, 102] on div "FOODTEC DISTRIBUTION" at bounding box center [133, 101] width 67 height 8
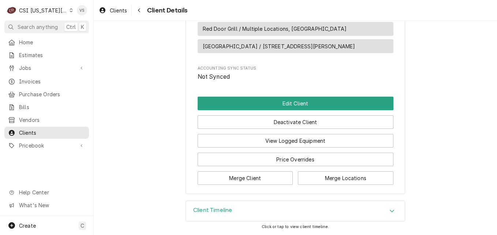
scroll to position [324, 0]
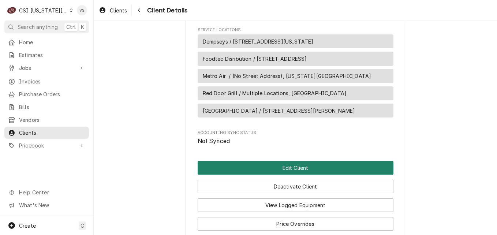
click at [273, 175] on button "Edit Client" at bounding box center [296, 168] width 196 height 14
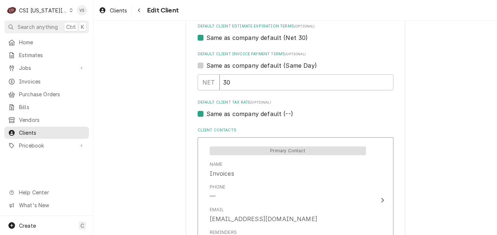
scroll to position [659, 0]
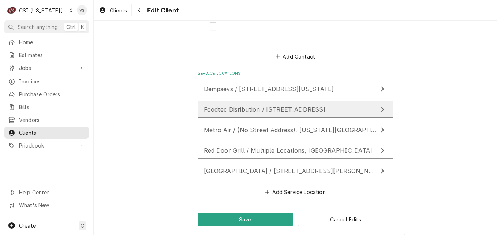
click at [268, 113] on span "Foodtec Disribution / 14700 West 107Th Street, Lenexa, KS 66215" at bounding box center [265, 109] width 122 height 7
type textarea "x"
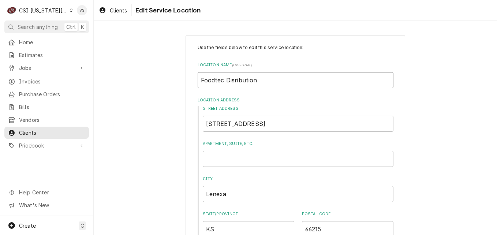
click at [231, 79] on input "Foodtec Disribution" at bounding box center [296, 80] width 196 height 16
type input "Foodtec Distribution"
type textarea "x"
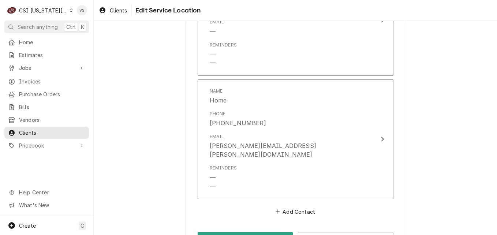
scroll to position [716, 0]
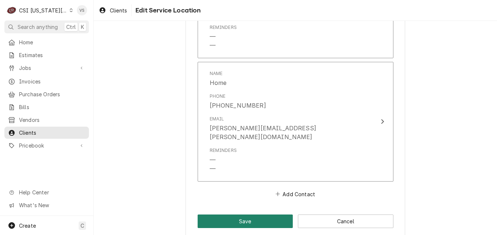
type input "Foodtec Distribution"
click at [257, 214] on button "Save" at bounding box center [246, 221] width 96 height 14
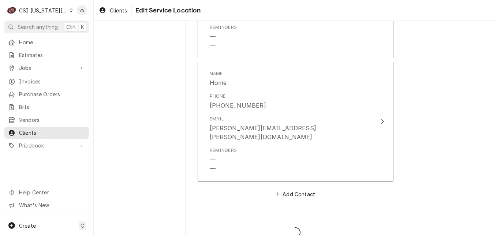
type textarea "x"
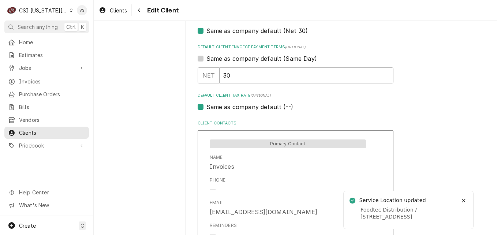
scroll to position [263, 0]
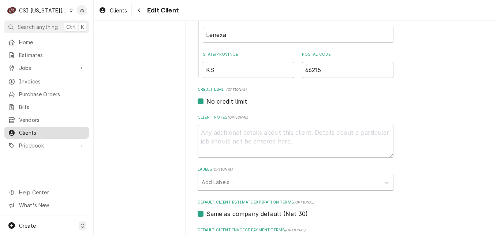
click at [38, 129] on span "Clients" at bounding box center [52, 133] width 66 height 8
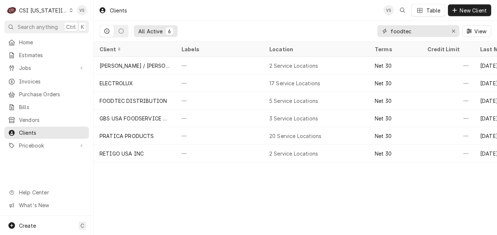
click at [365, 33] on div "All Active 6 foodtec View" at bounding box center [296, 31] width 392 height 20
type input "a"
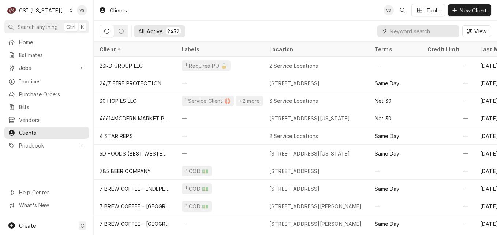
type input "r"
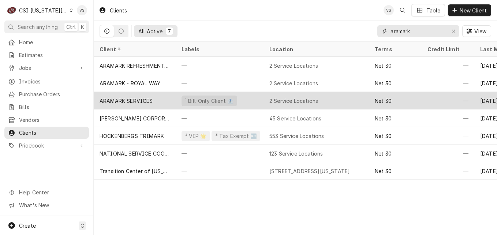
type input "aramark"
click at [150, 97] on div "ARAMARK SERVICES" at bounding box center [126, 101] width 53 height 8
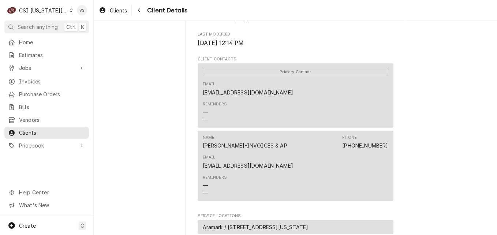
scroll to position [225, 0]
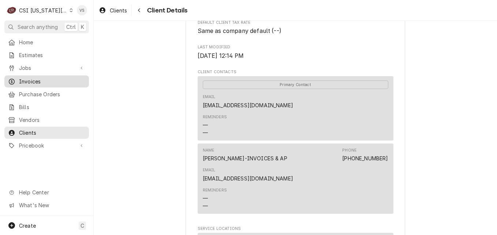
click at [39, 80] on span "Invoices" at bounding box center [52, 82] width 66 height 8
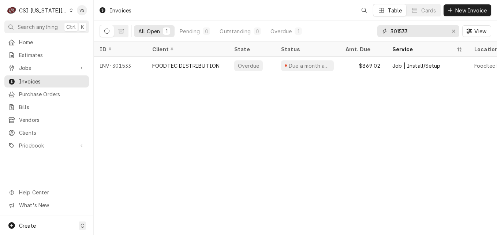
click at [409, 31] on input "301533" at bounding box center [417, 31] width 55 height 12
drag, startPoint x: 409, startPoint y: 31, endPoint x: 396, endPoint y: 32, distance: 13.2
click at [396, 32] on input "301533" at bounding box center [417, 31] width 55 height 12
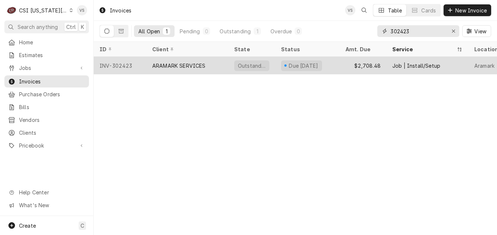
type input "302423"
click at [190, 65] on div "ARAMARK SERVICES" at bounding box center [178, 66] width 53 height 8
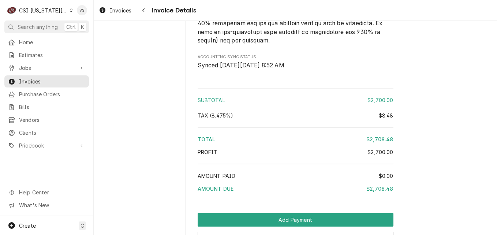
scroll to position [1383, 0]
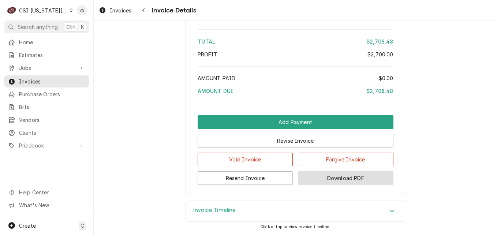
click at [331, 177] on button "Download PDF" at bounding box center [346, 178] width 96 height 14
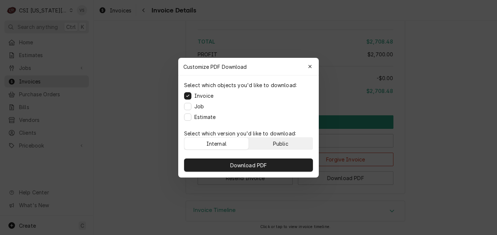
click at [288, 142] on div "Public" at bounding box center [280, 143] width 15 height 8
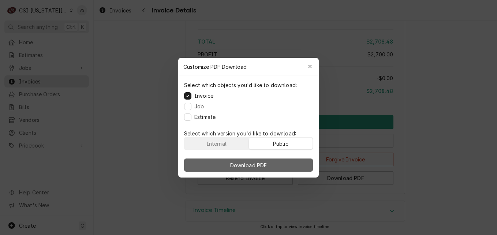
click at [290, 163] on button "Download PDF" at bounding box center [248, 164] width 129 height 13
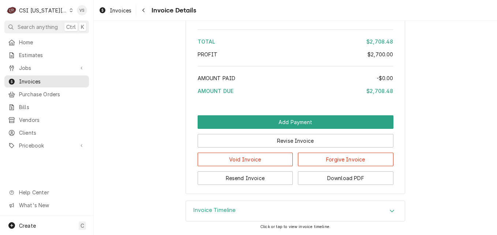
click at [70, 11] on icon "Dynamic Content Wrapper" at bounding box center [71, 10] width 3 height 4
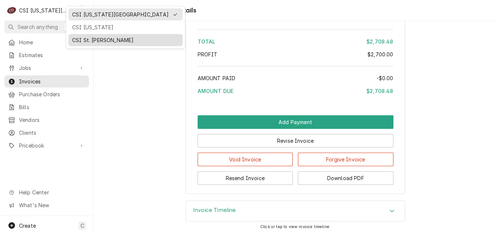
click at [90, 37] on div "CSI St. [PERSON_NAME]" at bounding box center [125, 40] width 107 height 8
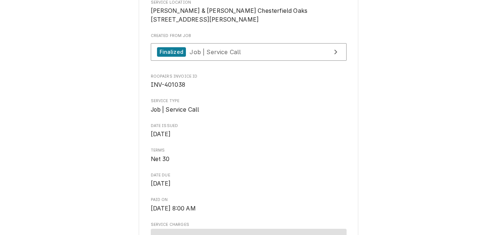
scroll to position [183, 0]
